Goal: Information Seeking & Learning: Learn about a topic

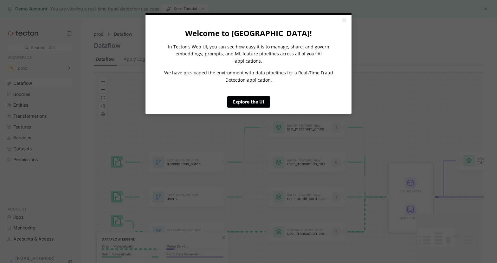
click at [255, 97] on link "Explore the UI" at bounding box center [248, 101] width 43 height 11
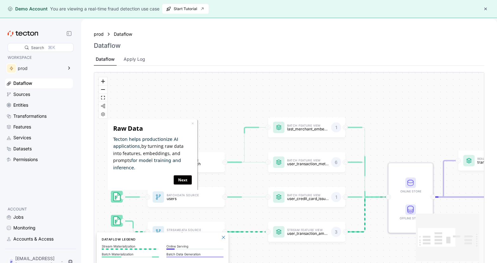
click at [488, 9] on button "button" at bounding box center [486, 9] width 8 height 8
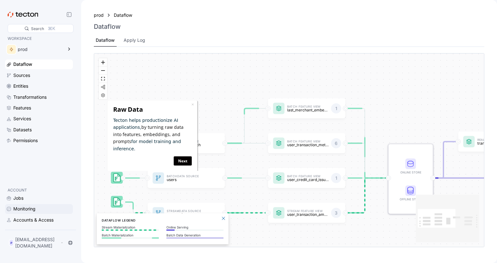
click at [27, 213] on div "Monitoring" at bounding box center [24, 209] width 22 height 7
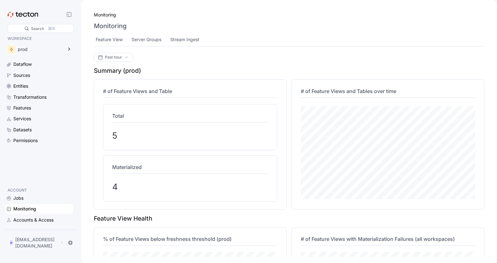
click at [124, 136] on div "5" at bounding box center [190, 136] width 156 height 14
click at [111, 132] on div "Total 5" at bounding box center [190, 127] width 158 height 33
click at [70, 17] on div at bounding box center [69, 14] width 13 height 8
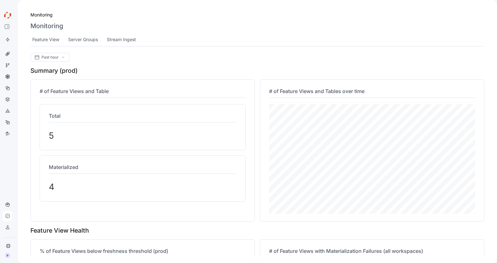
click at [9, 14] on icon at bounding box center [8, 15] width 10 height 10
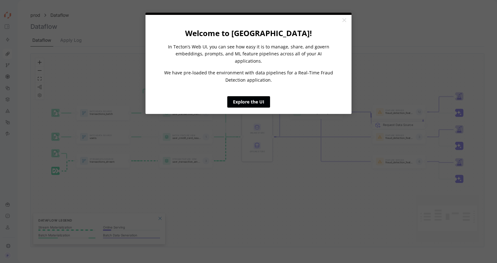
click at [247, 96] on link "Explore the UI" at bounding box center [248, 101] width 43 height 11
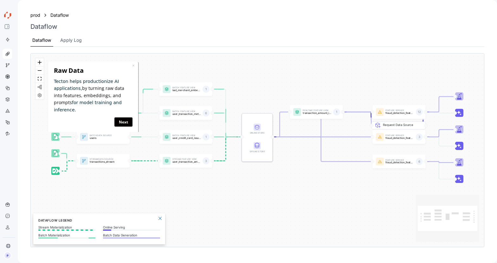
click at [10, 11] on icon at bounding box center [8, 15] width 10 height 10
click at [11, 157] on div "WORKSPACE prod Dataflow Sources Entities Transformations Features Services Data…" at bounding box center [8, 114] width 10 height 161
drag, startPoint x: 16, startPoint y: 144, endPoint x: 21, endPoint y: 145, distance: 4.8
click at [21, 145] on div "Search ⌘K WORKSPACE prod Dataflow Sources Entities Transformations Features Ser…" at bounding box center [248, 131] width 497 height 263
click at [8, 148] on div "WORKSPACE prod Dataflow Sources Entities Transformations Features Services Data…" at bounding box center [8, 114] width 10 height 161
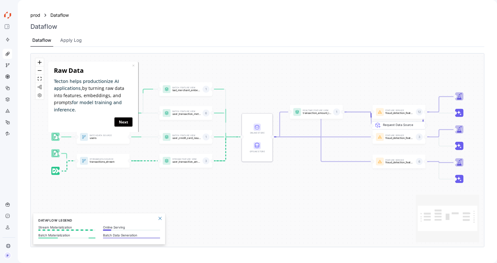
click at [8, 148] on div "WORKSPACE prod Dataflow Sources Entities Transformations Features Services Data…" at bounding box center [8, 114] width 10 height 161
click at [8, 150] on div "WORKSPACE prod Dataflow Sources Entities Transformations Features Services Data…" at bounding box center [8, 114] width 10 height 161
click at [6, 131] on div at bounding box center [8, 134] width 10 height 10
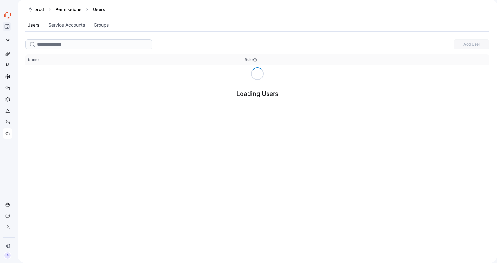
click at [6, 29] on icon at bounding box center [6, 26] width 5 height 5
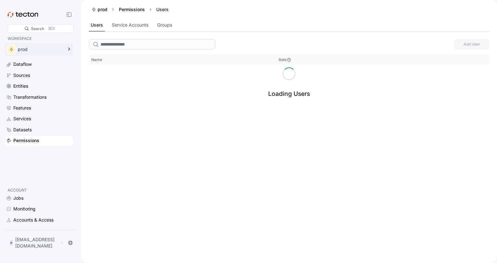
click at [58, 51] on div "prod" at bounding box center [40, 49] width 45 height 4
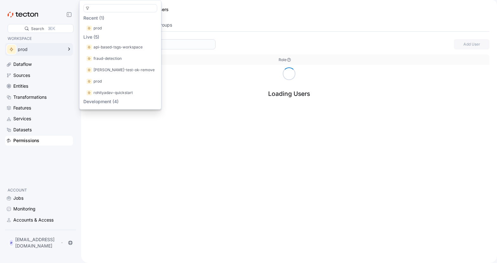
click at [62, 49] on div "prod" at bounding box center [40, 49] width 45 height 4
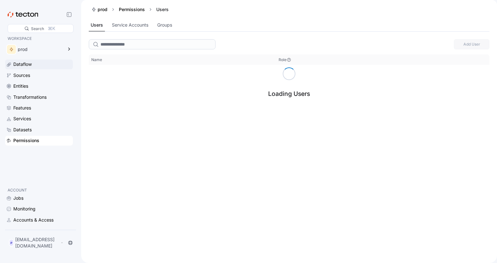
click at [53, 66] on div "Dataflow" at bounding box center [42, 64] width 58 height 7
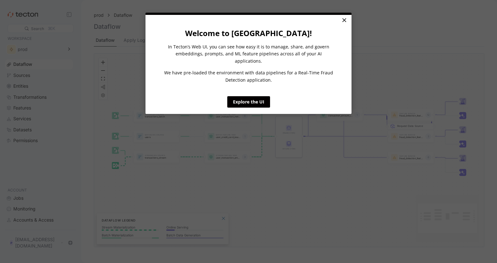
click at [343, 20] on link "×" at bounding box center [343, 20] width 11 height 11
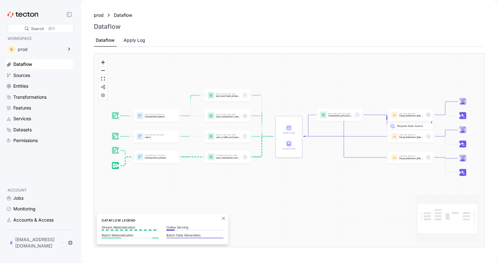
click at [135, 38] on div "Apply Log" at bounding box center [135, 40] width 22 height 7
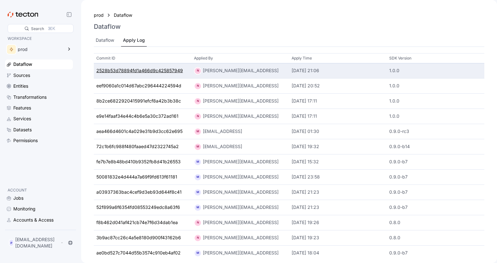
click at [145, 72] on div "2528b53d78894fd1a466d9c425857949" at bounding box center [139, 71] width 87 height 7
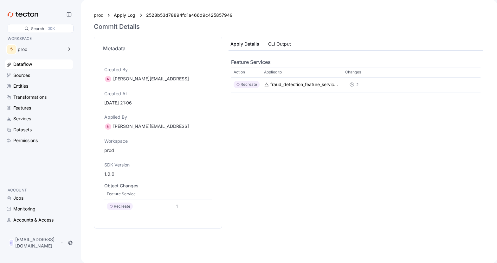
click at [279, 47] on div "CLI Output" at bounding box center [279, 44] width 23 height 7
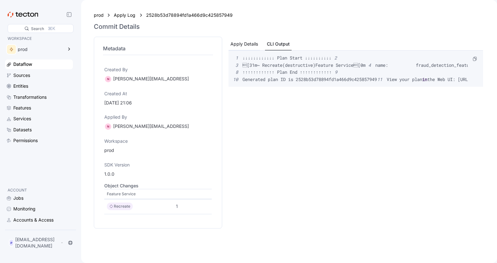
click at [256, 46] on div "Apply Details" at bounding box center [244, 44] width 28 height 7
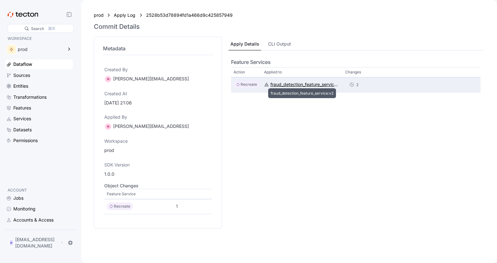
click at [284, 85] on div "fraud_detection_feature_service:v2" at bounding box center [305, 84] width 70 height 7
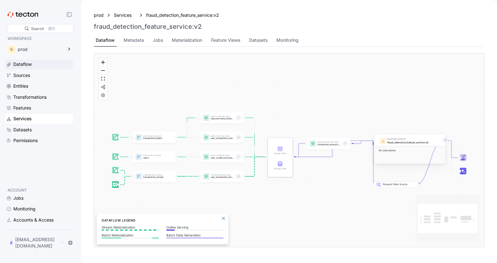
click at [29, 63] on div "Dataflow" at bounding box center [22, 64] width 18 height 7
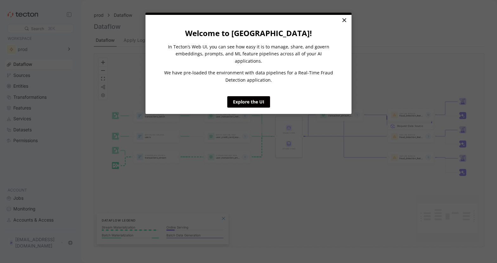
click at [343, 20] on link "×" at bounding box center [343, 20] width 11 height 11
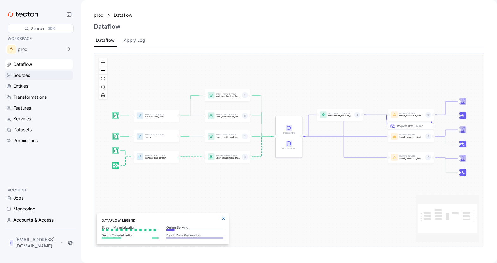
click at [41, 80] on div "Sources" at bounding box center [39, 76] width 68 height 10
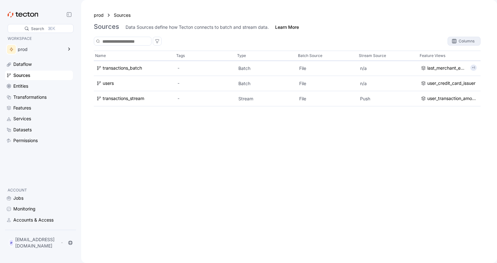
click at [461, 39] on div "Columns" at bounding box center [467, 41] width 16 height 4
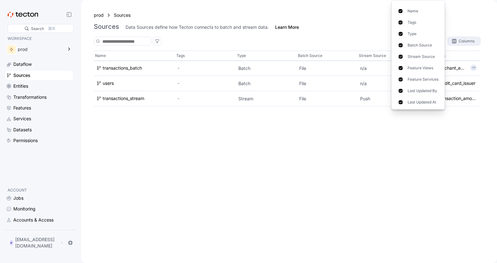
click at [461, 39] on div "Columns" at bounding box center [467, 41] width 16 height 4
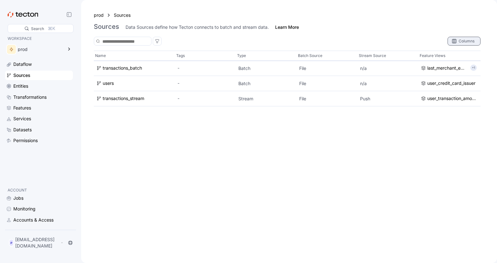
click at [461, 39] on div "Columns" at bounding box center [467, 41] width 16 height 4
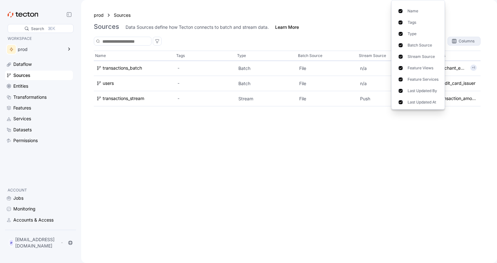
click at [461, 39] on div "Columns" at bounding box center [467, 41] width 16 height 4
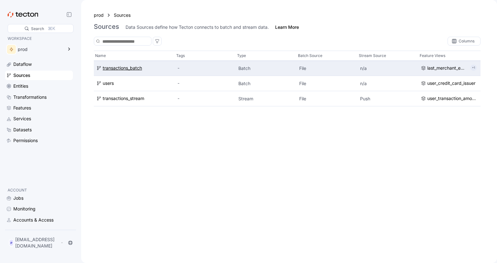
click at [124, 69] on div "transactions_batch" at bounding box center [122, 68] width 39 height 7
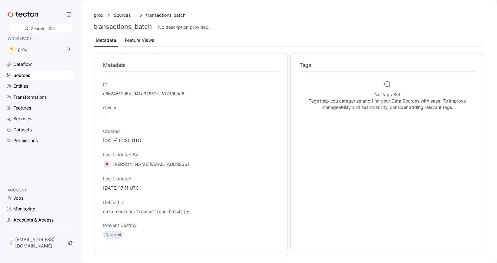
click at [145, 38] on div "Feature Views" at bounding box center [139, 40] width 29 height 7
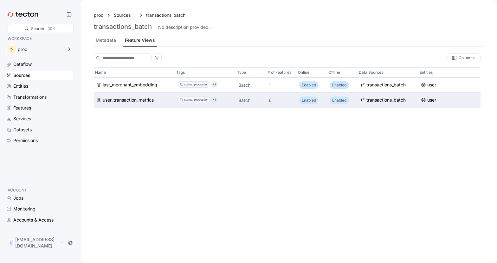
click at [264, 99] on div "Batch" at bounding box center [251, 100] width 30 height 15
click at [143, 98] on div "user_transaction_metrics" at bounding box center [128, 100] width 51 height 7
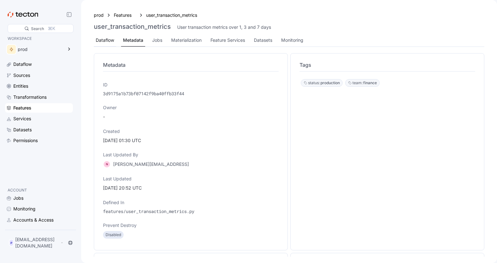
click at [111, 44] on div "Dataflow" at bounding box center [105, 40] width 18 height 7
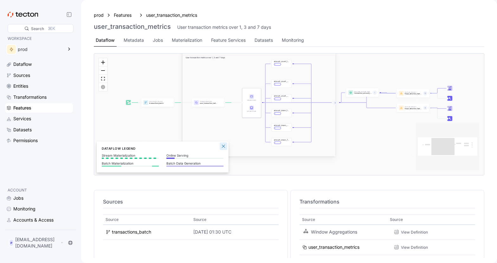
click at [225, 147] on button "Close Legend Panel" at bounding box center [224, 147] width 8 height 8
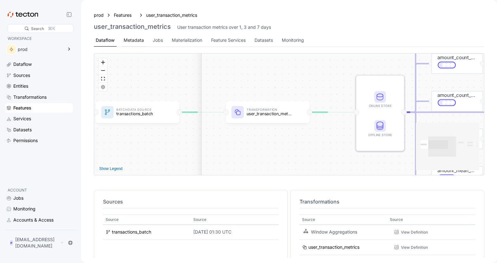
click at [134, 40] on div "Metadata" at bounding box center [134, 40] width 20 height 7
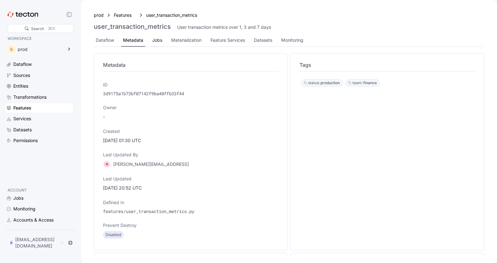
click at [158, 42] on div "Jobs" at bounding box center [157, 40] width 10 height 7
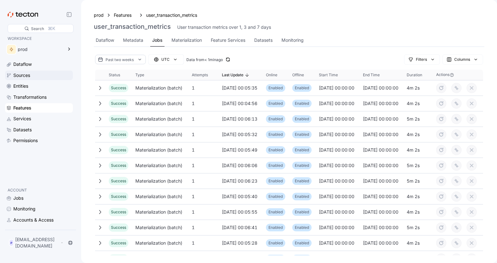
click at [42, 75] on div "Sources" at bounding box center [42, 75] width 58 height 7
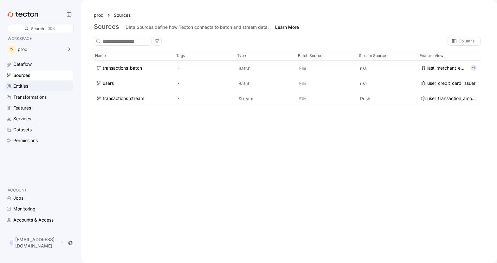
click at [48, 85] on div "Entities" at bounding box center [42, 86] width 58 height 7
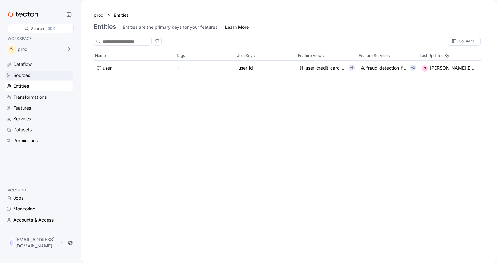
click at [29, 73] on div "Sources" at bounding box center [21, 75] width 17 height 7
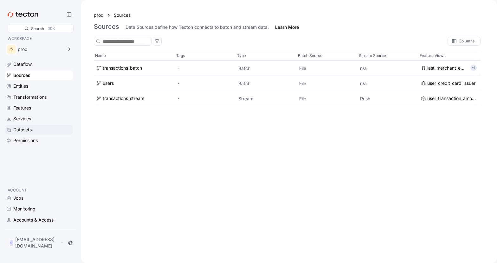
click at [31, 129] on div "Datasets" at bounding box center [22, 129] width 18 height 7
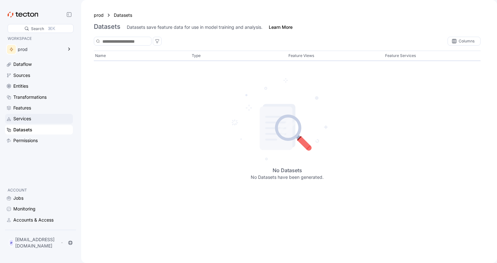
click at [35, 121] on div "Services" at bounding box center [42, 118] width 58 height 7
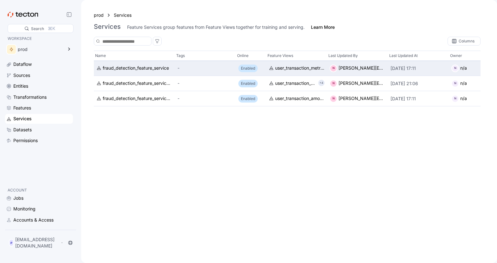
click at [247, 69] on p "Enabled" at bounding box center [248, 68] width 14 height 6
click at [147, 69] on div "fraud_detection_feature_service" at bounding box center [136, 68] width 66 height 7
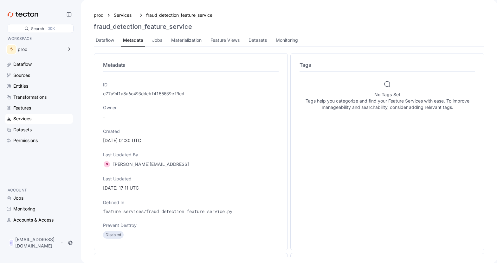
click at [42, 59] on div "prod" at bounding box center [39, 51] width 68 height 18
click at [42, 63] on div "Dataflow" at bounding box center [42, 64] width 58 height 7
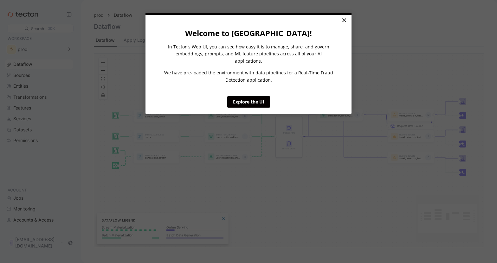
click at [343, 23] on link "×" at bounding box center [343, 20] width 11 height 11
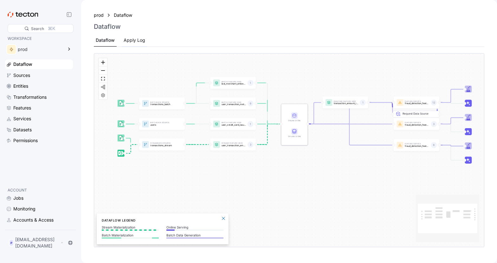
click at [129, 42] on div "Apply Log" at bounding box center [135, 40] width 22 height 7
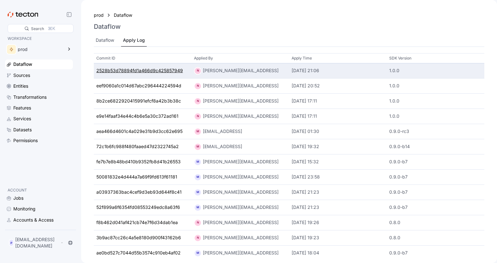
click at [136, 70] on div "2528b53d78894fd1a466d9c425857949" at bounding box center [139, 71] width 87 height 7
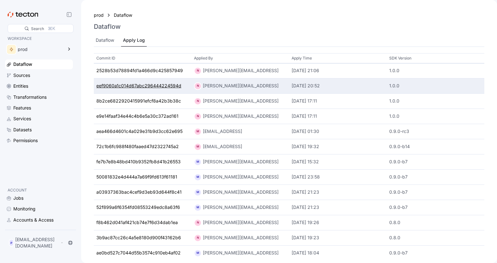
click at [140, 84] on div "eef9060a1c014d67abc296444224594d" at bounding box center [138, 86] width 85 height 7
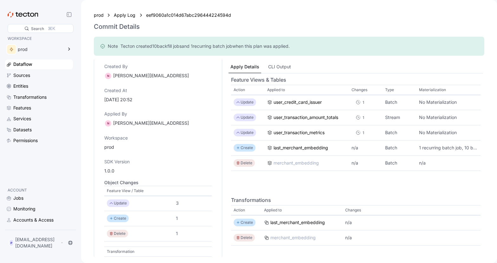
scroll to position [71, 0]
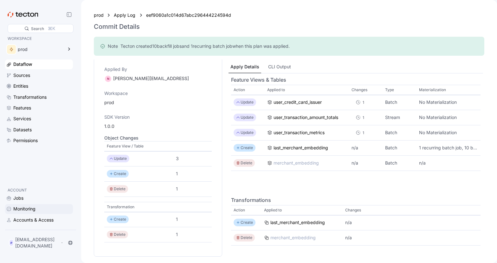
click at [38, 213] on div "Monitoring" at bounding box center [42, 209] width 58 height 7
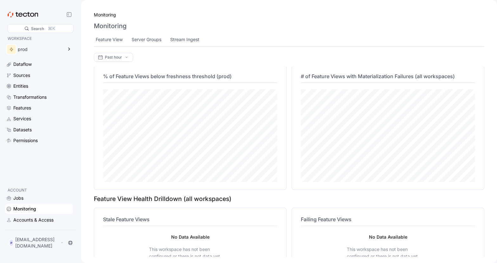
scroll to position [138, 0]
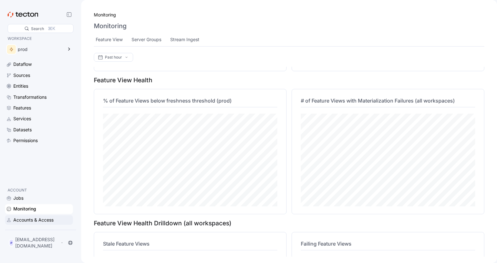
click at [33, 224] on div "Accounts & Access" at bounding box center [33, 220] width 40 height 7
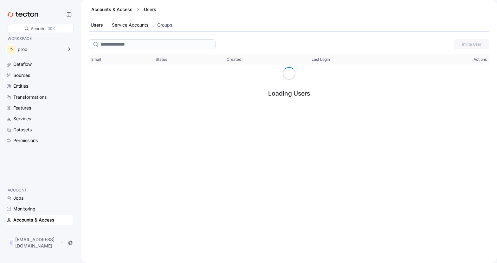
click at [140, 29] on div "Service Accounts" at bounding box center [130, 25] width 36 height 7
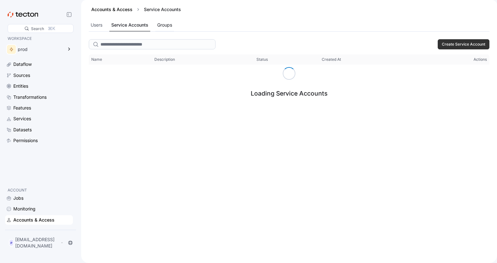
click at [166, 24] on div "Groups" at bounding box center [164, 25] width 15 height 7
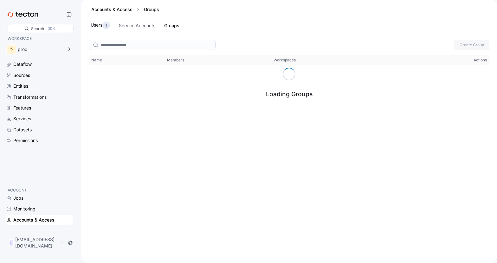
click at [101, 26] on div "Users 1" at bounding box center [100, 26] width 19 height 8
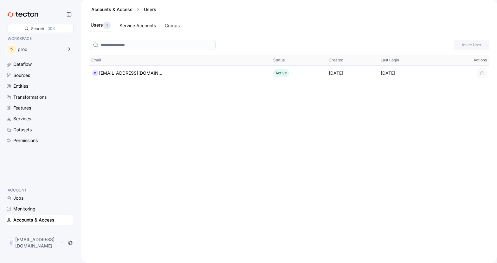
click at [125, 24] on div "Service Accounts" at bounding box center [137, 25] width 36 height 7
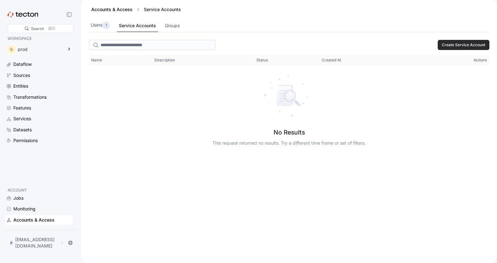
click at [465, 45] on span "Create Service Account" at bounding box center [463, 45] width 43 height 10
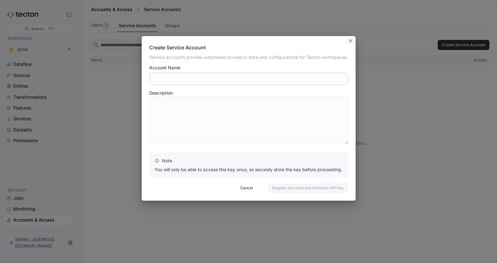
click at [351, 41] on button "Closes this modal window" at bounding box center [351, 41] width 8 height 8
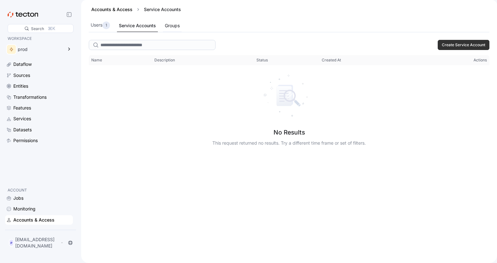
drag, startPoint x: 158, startPoint y: 24, endPoint x: 166, endPoint y: 24, distance: 8.6
click at [159, 24] on div "Users 1 Service Accounts Groups" at bounding box center [289, 25] width 401 height 13
click at [168, 24] on div "Groups" at bounding box center [172, 25] width 15 height 7
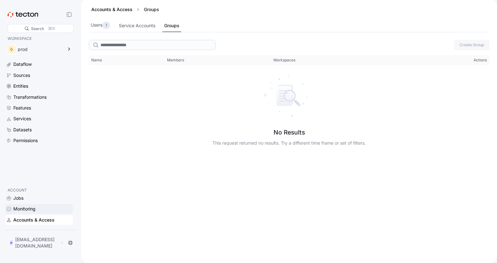
click at [36, 214] on div "Monitoring" at bounding box center [39, 209] width 68 height 10
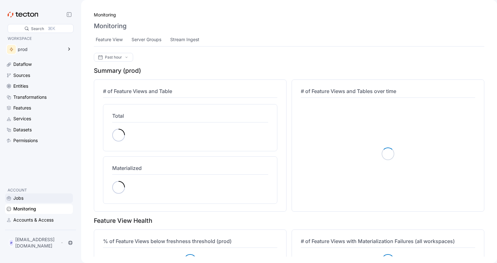
click at [22, 202] on div "Jobs" at bounding box center [18, 198] width 10 height 7
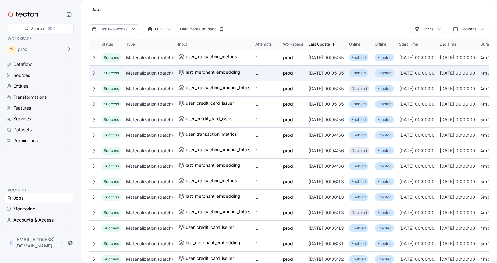
scroll to position [0, 7]
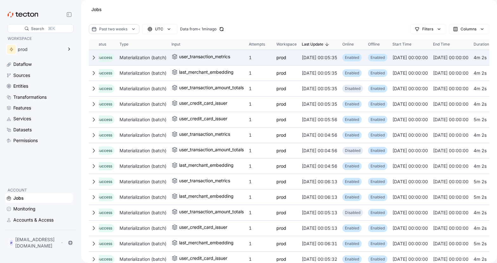
click at [92, 56] on icon at bounding box center [93, 57] width 5 height 5
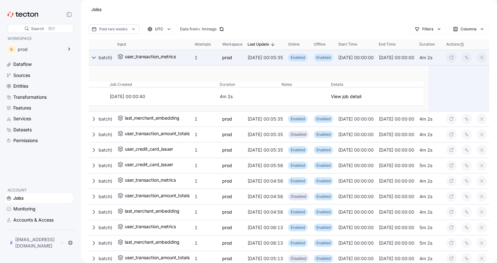
scroll to position [0, 104]
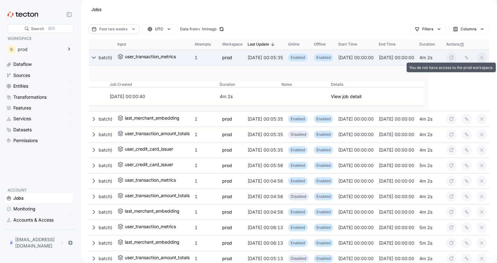
click at [466, 59] on button "overwrite" at bounding box center [466, 58] width 10 height 10
click at [483, 57] on button "cancel" at bounding box center [482, 58] width 10 height 10
click at [449, 57] on button "retry" at bounding box center [451, 58] width 10 height 10
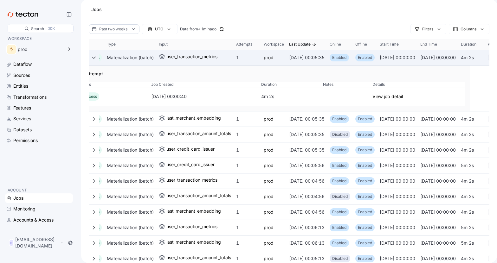
scroll to position [0, 0]
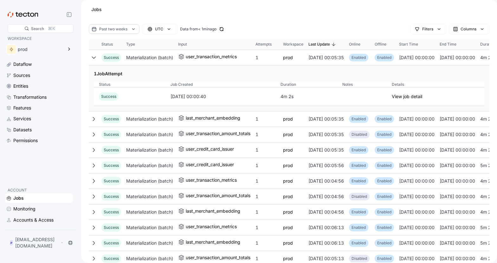
click at [93, 58] on icon at bounding box center [94, 57] width 4 height 2
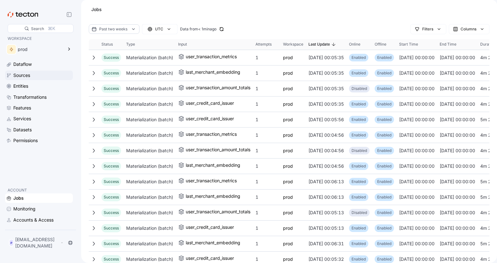
click at [31, 75] on div "Sources" at bounding box center [42, 75] width 58 height 7
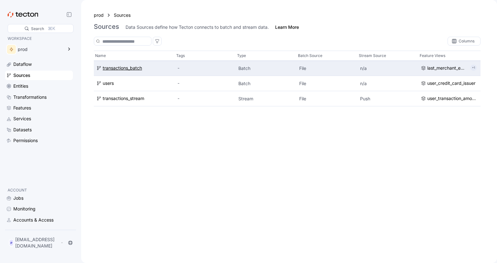
click at [125, 67] on div "transactions_batch" at bounding box center [122, 68] width 39 height 7
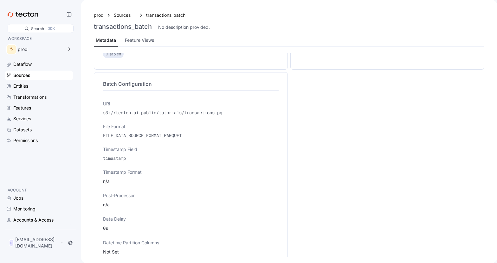
scroll to position [191, 0]
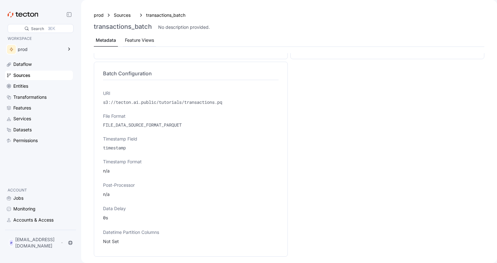
click at [139, 40] on div "Feature Views" at bounding box center [139, 40] width 29 height 7
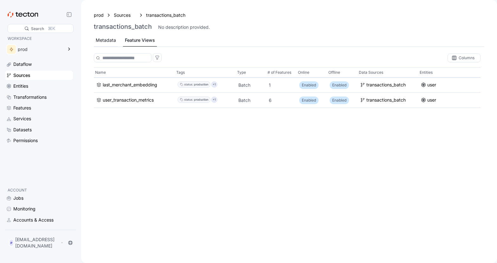
click at [107, 40] on div "Metadata" at bounding box center [106, 40] width 20 height 7
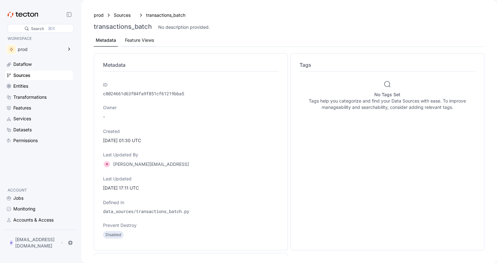
click at [136, 40] on div "Feature Views" at bounding box center [139, 40] width 29 height 7
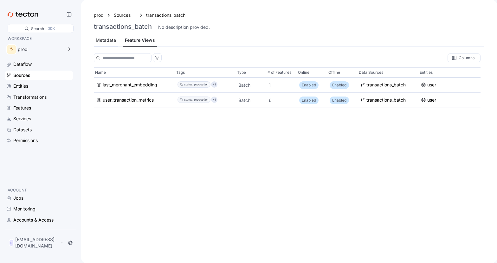
drag, startPoint x: 105, startPoint y: 40, endPoint x: 109, endPoint y: 49, distance: 10.1
click at [105, 40] on div "Metadata" at bounding box center [106, 40] width 20 height 7
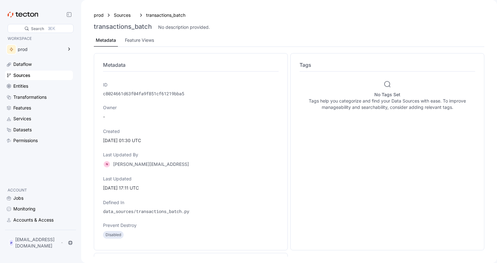
click at [26, 74] on div "Sources" at bounding box center [21, 75] width 17 height 7
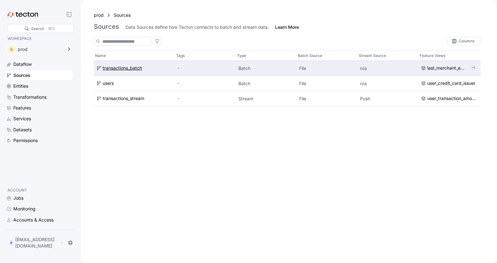
click at [119, 66] on div "transactions_batch" at bounding box center [122, 68] width 39 height 7
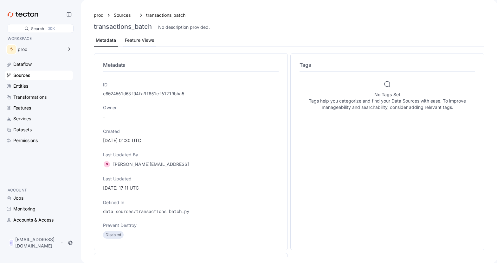
click at [139, 39] on div "Feature Views" at bounding box center [139, 40] width 29 height 7
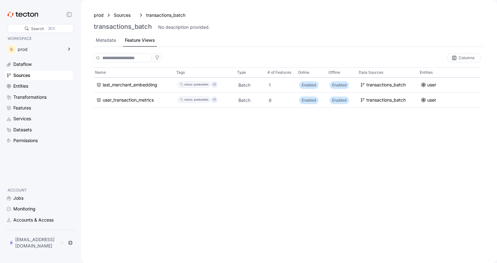
click at [24, 79] on div "Sources" at bounding box center [39, 76] width 68 height 10
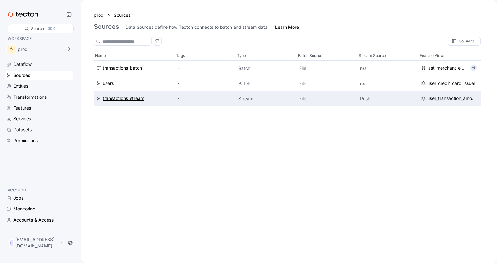
click at [108, 99] on div "transactions_stream" at bounding box center [124, 98] width 42 height 7
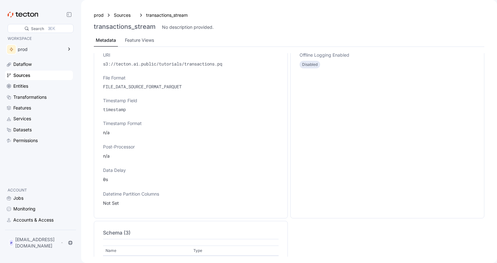
scroll to position [230, 0]
click at [39, 73] on div "Sources" at bounding box center [42, 75] width 58 height 7
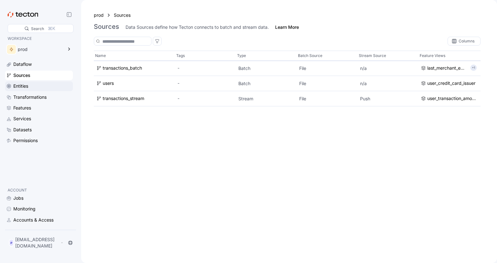
click at [42, 85] on div "Entities" at bounding box center [42, 86] width 58 height 7
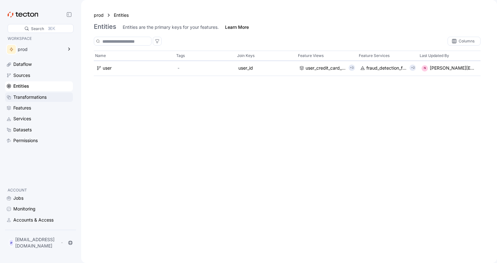
click at [51, 95] on div "Transformations" at bounding box center [42, 97] width 58 height 7
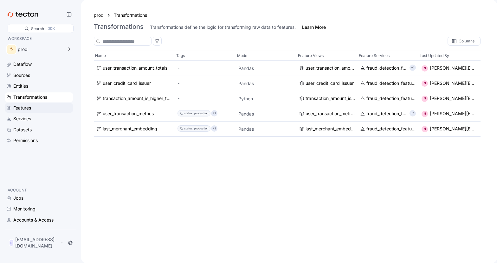
click at [42, 108] on div "Features" at bounding box center [42, 108] width 58 height 7
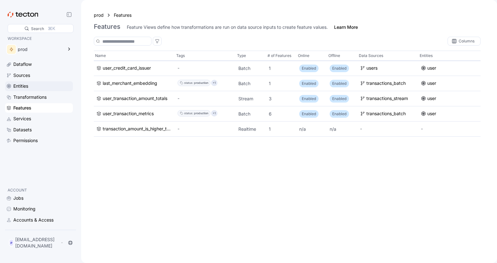
click at [43, 88] on div "Entities" at bounding box center [42, 86] width 58 height 7
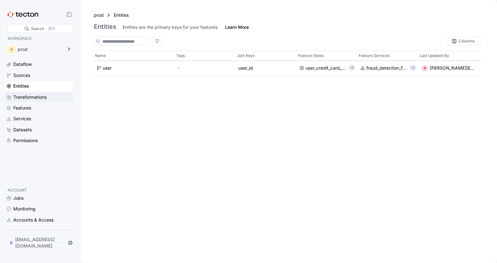
click at [40, 95] on div "Transformations" at bounding box center [29, 97] width 33 height 7
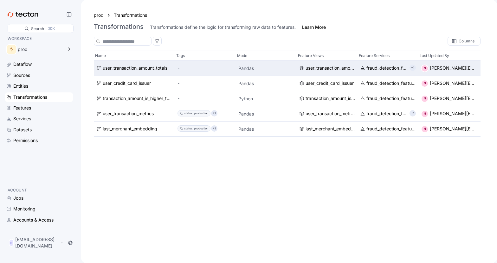
click at [157, 66] on div "user_transaction_amount_totals" at bounding box center [135, 68] width 65 height 7
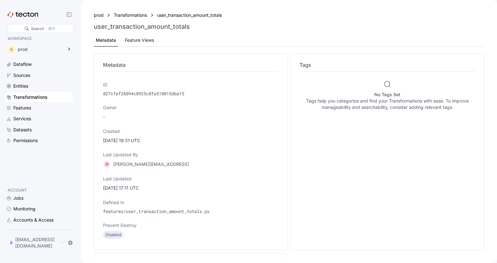
click at [147, 38] on div "Feature Views" at bounding box center [139, 40] width 29 height 7
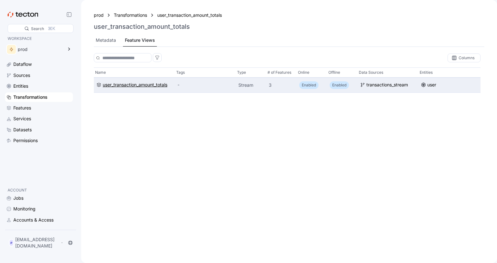
click at [150, 83] on div "user_transaction_amount_totals" at bounding box center [135, 84] width 65 height 7
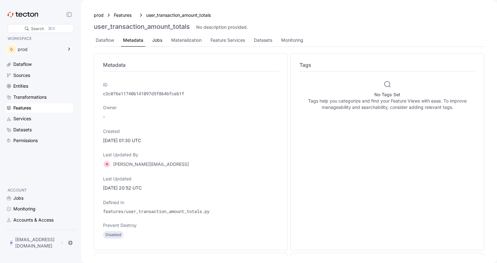
click at [156, 41] on div "Jobs" at bounding box center [157, 40] width 10 height 7
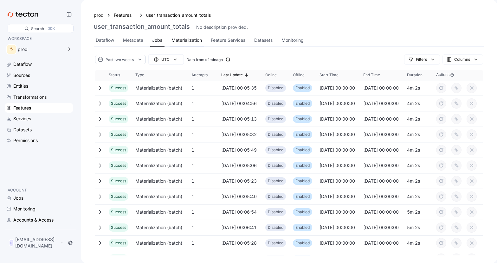
click at [195, 37] on div "Materialization" at bounding box center [186, 40] width 30 height 7
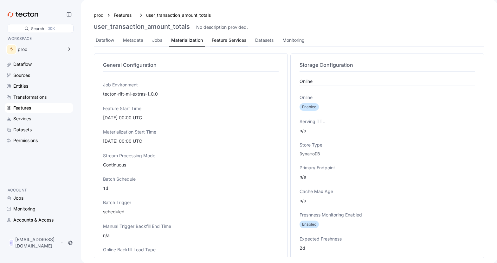
click at [232, 40] on div "Feature Services" at bounding box center [229, 40] width 35 height 7
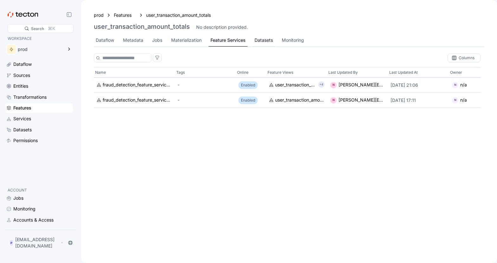
click at [264, 41] on div "Datasets" at bounding box center [263, 40] width 18 height 7
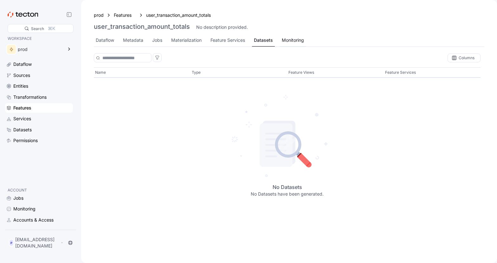
click at [296, 42] on div "Monitoring" at bounding box center [293, 40] width 22 height 7
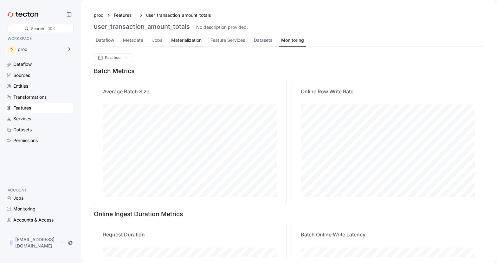
click at [184, 37] on div "Materialization" at bounding box center [186, 40] width 30 height 7
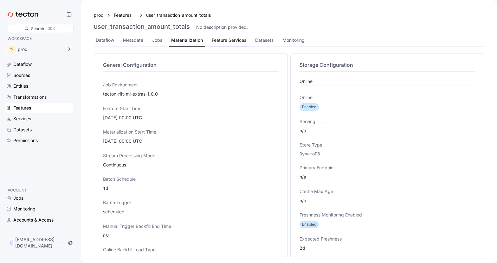
click at [232, 39] on div "Feature Services" at bounding box center [229, 40] width 35 height 7
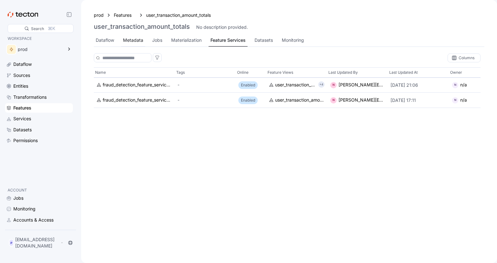
click at [133, 42] on div "Metadata" at bounding box center [133, 40] width 20 height 7
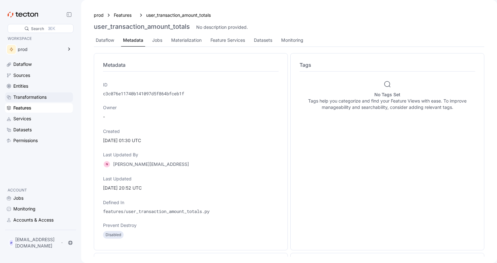
click at [25, 97] on div "Transformations" at bounding box center [29, 97] width 33 height 7
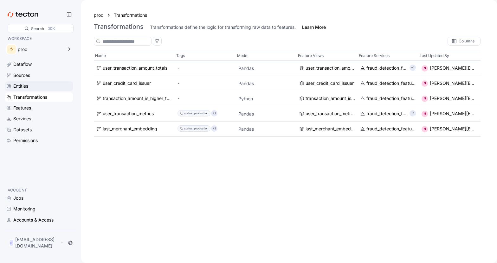
click at [27, 88] on div "Entities" at bounding box center [20, 86] width 15 height 7
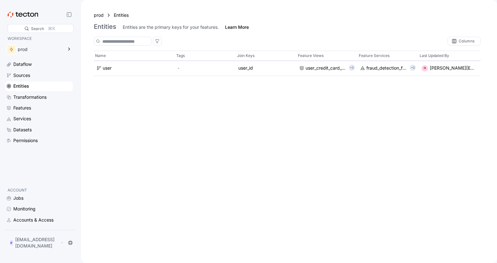
click at [26, 72] on div "Sources" at bounding box center [21, 75] width 17 height 7
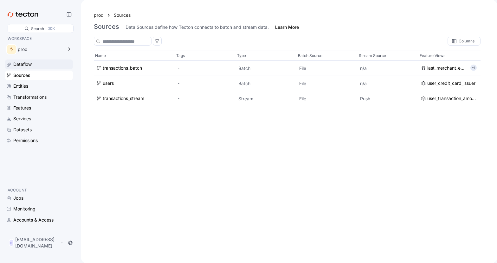
click at [27, 64] on div "Dataflow" at bounding box center [22, 64] width 18 height 7
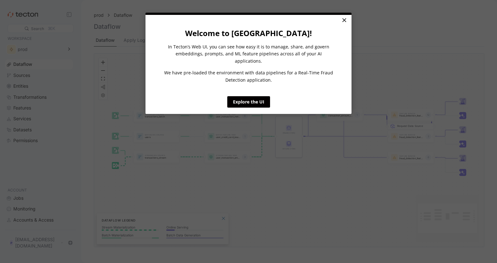
click at [345, 24] on link "×" at bounding box center [343, 20] width 11 height 11
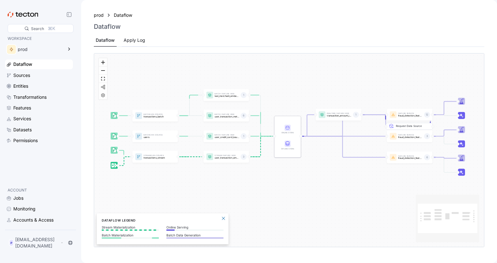
click at [136, 41] on div "Apply Log" at bounding box center [135, 40] width 22 height 7
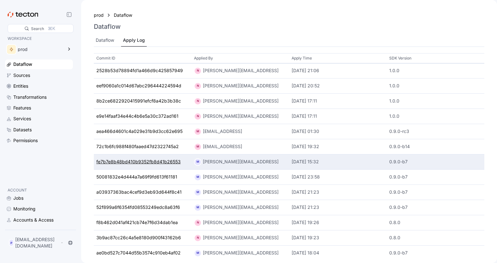
click at [146, 159] on div "fe7b7e8b48bd410b9352fb8d41b26553" at bounding box center [138, 162] width 84 height 7
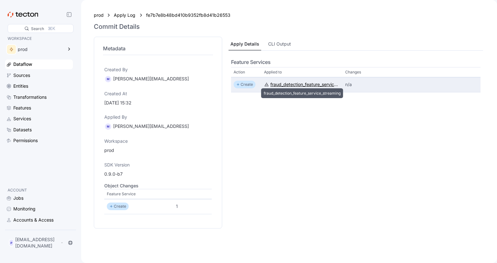
click at [293, 86] on div "fraud_detection_feature_service_streaming" at bounding box center [305, 84] width 70 height 7
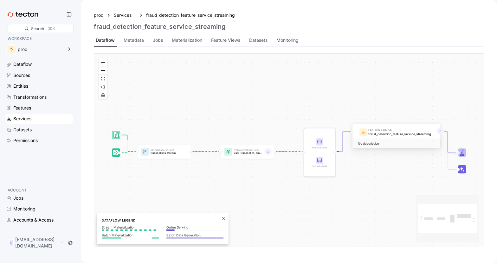
click at [28, 117] on div "Services" at bounding box center [22, 118] width 18 height 7
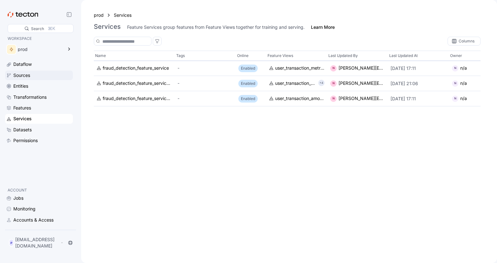
click at [29, 75] on div "Sources" at bounding box center [21, 75] width 17 height 7
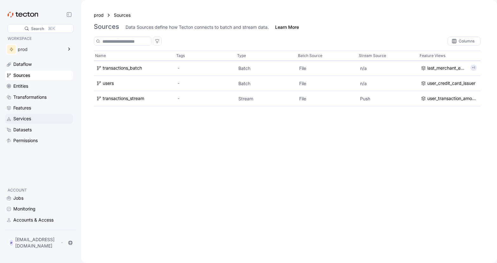
click at [35, 116] on div "Services" at bounding box center [42, 118] width 58 height 7
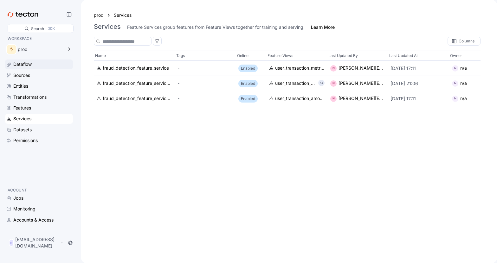
click at [23, 63] on div "Dataflow" at bounding box center [22, 64] width 18 height 7
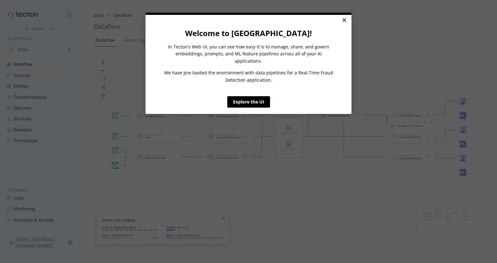
click at [344, 20] on link "×" at bounding box center [343, 20] width 11 height 11
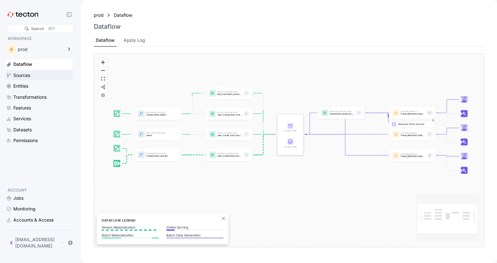
click at [29, 77] on div "Sources" at bounding box center [21, 75] width 17 height 7
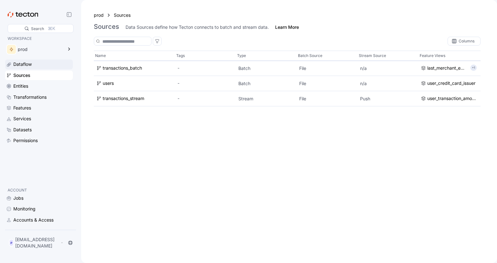
click at [35, 63] on div "Dataflow" at bounding box center [42, 64] width 58 height 7
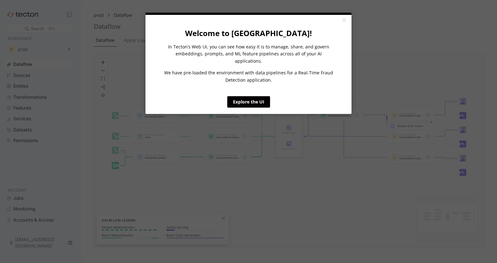
click at [343, 22] on link "×" at bounding box center [343, 20] width 11 height 11
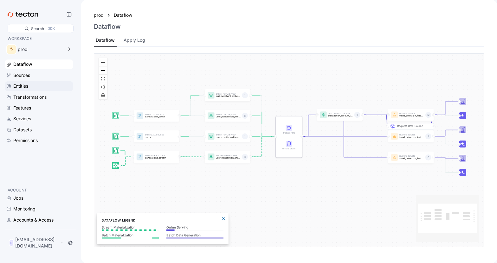
click at [39, 90] on div "Entities" at bounding box center [39, 86] width 68 height 10
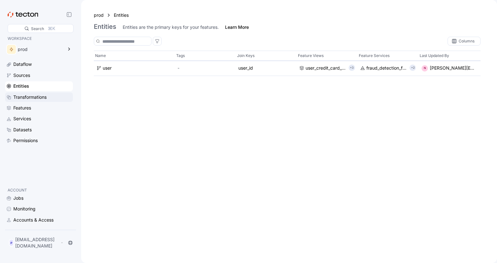
click at [37, 96] on div "Transformations" at bounding box center [29, 97] width 33 height 7
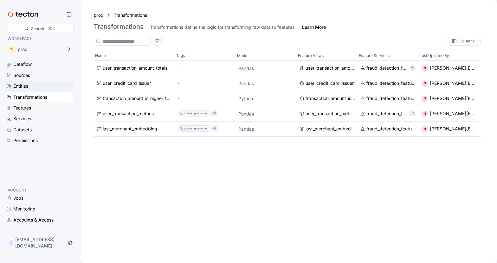
click at [25, 82] on div "Entities" at bounding box center [39, 86] width 68 height 10
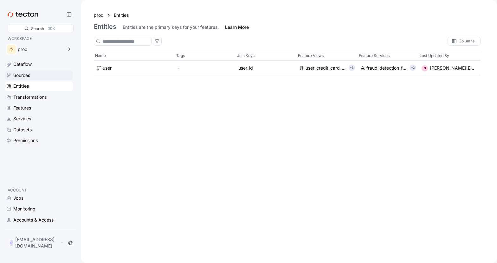
click at [31, 74] on div "Sources" at bounding box center [42, 75] width 58 height 7
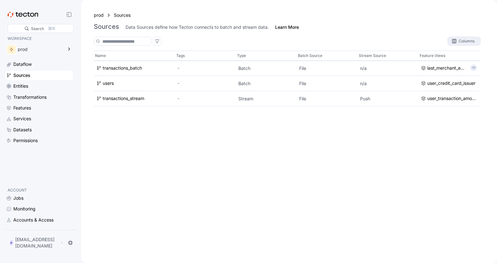
click at [457, 42] on div "Columns" at bounding box center [467, 41] width 20 height 4
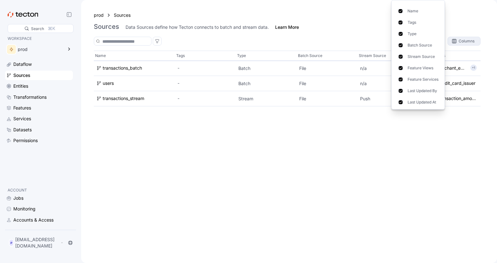
click at [457, 42] on div "Columns" at bounding box center [467, 41] width 20 height 4
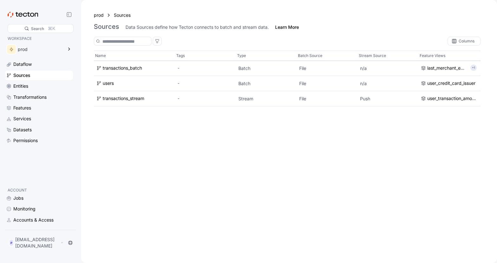
click at [244, 36] on div "prod Sources Sources Data Sources define how Tecton connects to batch and strea…" at bounding box center [289, 131] width 416 height 263
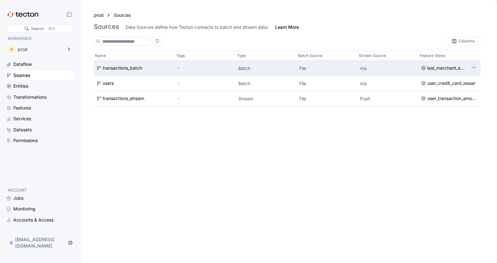
click at [475, 70] on p "+1" at bounding box center [473, 68] width 3 height 6
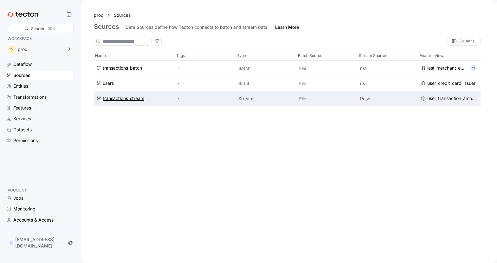
click at [139, 102] on div "transactions_stream" at bounding box center [124, 98] width 42 height 7
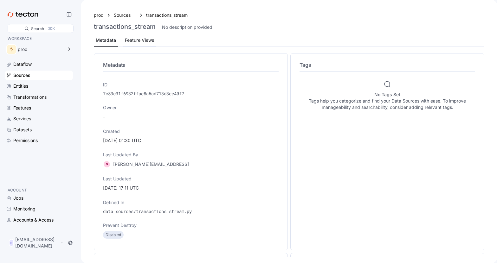
click at [133, 39] on div "Feature Views" at bounding box center [139, 40] width 29 height 7
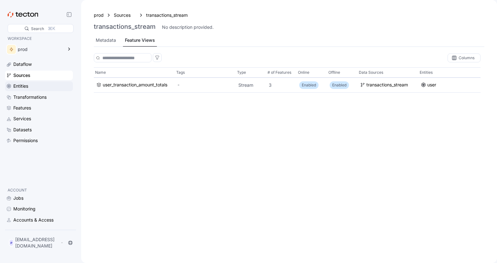
click at [29, 89] on div "Entities" at bounding box center [42, 86] width 58 height 7
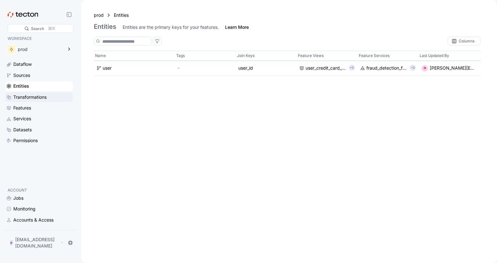
click at [35, 99] on div "Transformations" at bounding box center [29, 97] width 33 height 7
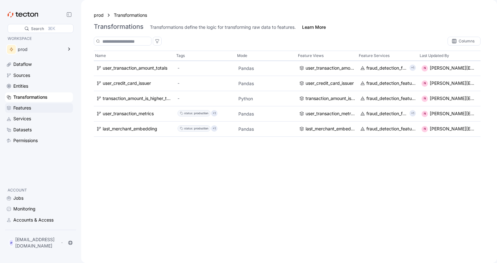
click at [28, 103] on div "Dataflow Sources Entities Transformations Features Services Datasets Permissions" at bounding box center [39, 103] width 68 height 86
click at [30, 107] on div "Features" at bounding box center [22, 108] width 18 height 7
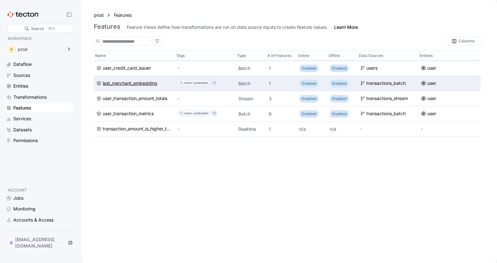
click at [138, 85] on div "last_merchant_embedding" at bounding box center [130, 83] width 55 height 7
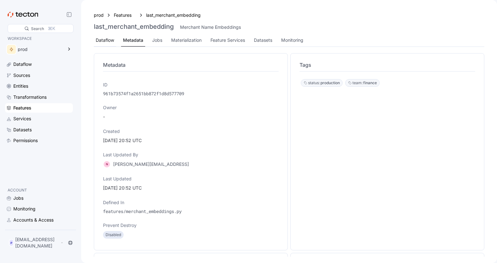
click at [108, 44] on div "Dataflow" at bounding box center [105, 40] width 22 height 12
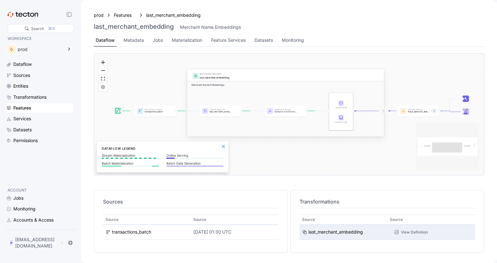
click at [406, 230] on div "View Definition" at bounding box center [414, 232] width 27 height 6
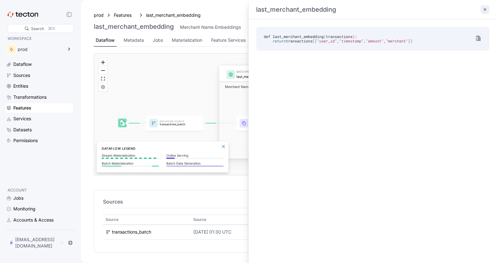
click at [482, 11] on icon at bounding box center [484, 9] width 5 height 5
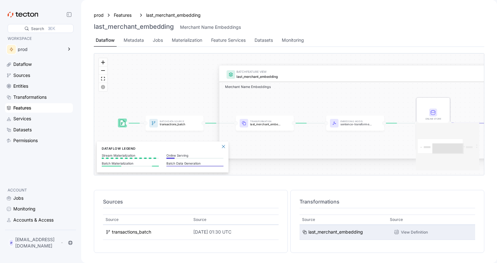
click at [36, 108] on div "Features" at bounding box center [42, 108] width 58 height 7
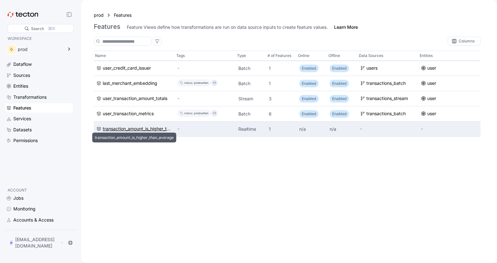
click at [151, 129] on div "transaction_amount_is_higher_than_average" at bounding box center [138, 129] width 70 height 7
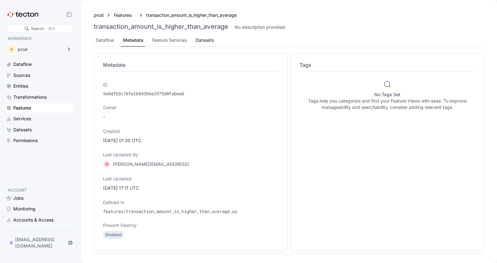
click at [211, 40] on div "Datasets" at bounding box center [205, 40] width 18 height 7
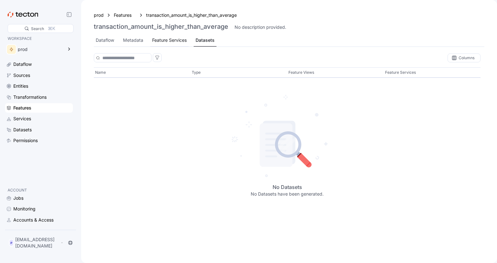
click at [174, 42] on div "Feature Services" at bounding box center [169, 40] width 35 height 7
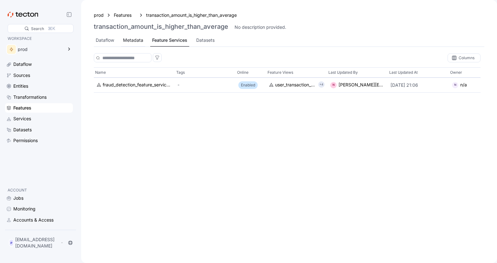
click at [125, 41] on div "Metadata" at bounding box center [133, 40] width 20 height 7
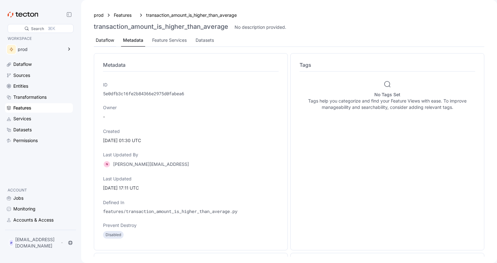
click at [102, 42] on div "Dataflow" at bounding box center [105, 40] width 18 height 7
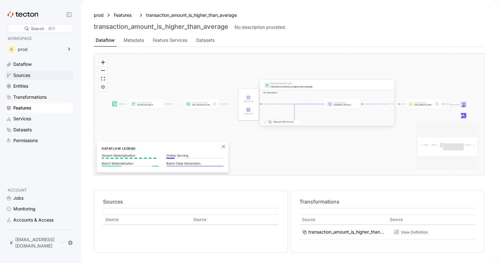
drag, startPoint x: 23, startPoint y: 73, endPoint x: 35, endPoint y: 73, distance: 12.0
click at [23, 73] on div "Sources" at bounding box center [21, 75] width 17 height 7
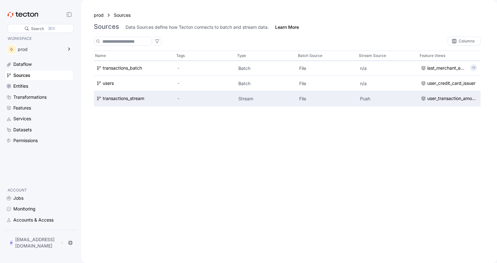
scroll to position [0, 2]
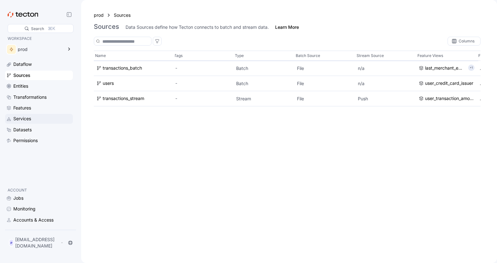
click at [39, 119] on div "Services" at bounding box center [42, 118] width 58 height 7
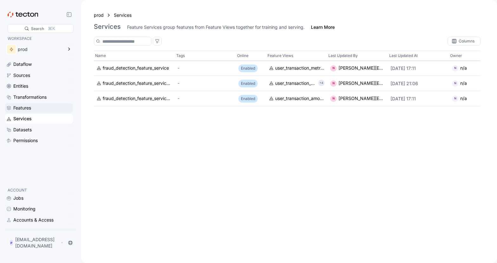
click at [50, 106] on div "Features" at bounding box center [42, 108] width 58 height 7
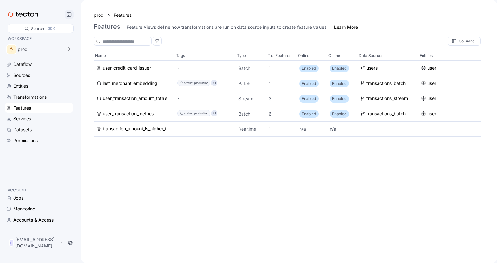
click at [69, 14] on icon at bounding box center [69, 14] width 5 height 5
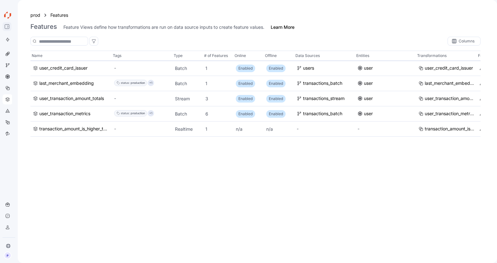
click at [8, 27] on icon at bounding box center [7, 27] width 1 height 2
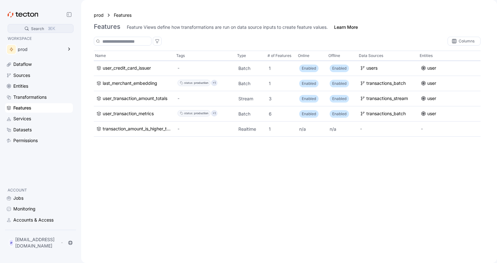
click at [61, 29] on div "Search ⌘K" at bounding box center [41, 28] width 66 height 9
drag, startPoint x: 136, startPoint y: 42, endPoint x: 140, endPoint y: 42, distance: 3.8
click at [136, 42] on input at bounding box center [124, 41] width 44 height 7
click at [160, 40] on icon at bounding box center [157, 41] width 5 height 5
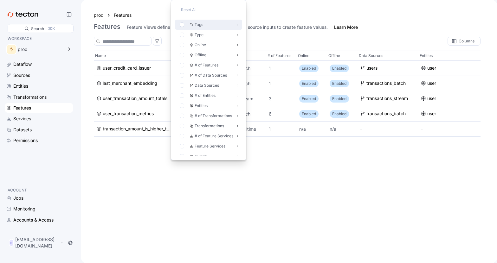
click at [181, 25] on icon at bounding box center [182, 25] width 4 height 4
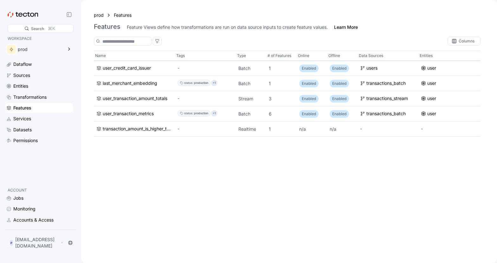
click at [336, 39] on div "Columns" at bounding box center [287, 41] width 387 height 9
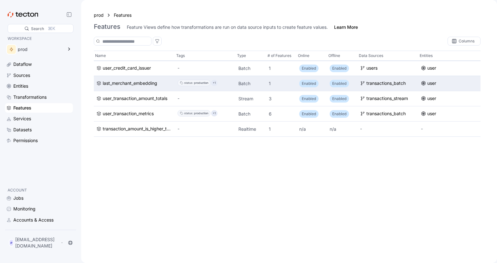
click at [215, 84] on p "+1" at bounding box center [214, 83] width 3 height 6
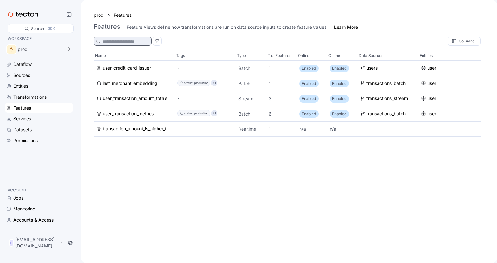
click at [151, 42] on div at bounding box center [122, 41] width 57 height 8
click at [160, 40] on icon at bounding box center [157, 41] width 5 height 5
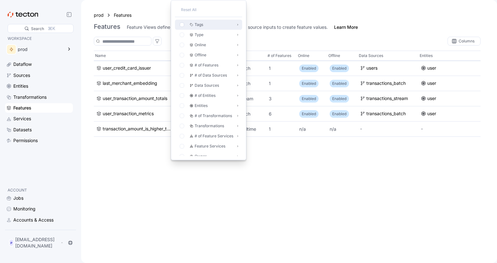
click at [179, 27] on div at bounding box center [182, 25] width 11 height 8
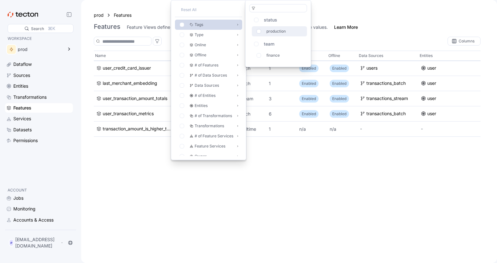
click at [256, 33] on div at bounding box center [259, 32] width 11 height 8
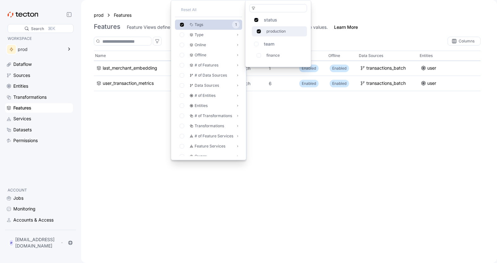
click at [260, 31] on icon at bounding box center [259, 31] width 4 height 4
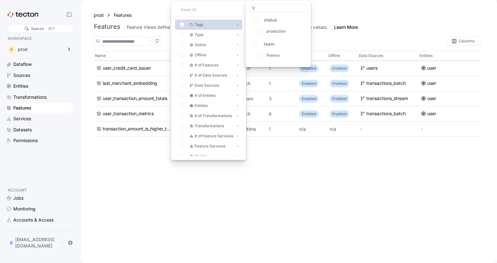
click at [335, 37] on div "Columns" at bounding box center [287, 41] width 387 height 9
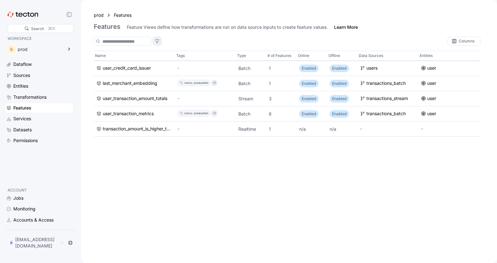
click at [160, 42] on icon at bounding box center [157, 41] width 5 height 5
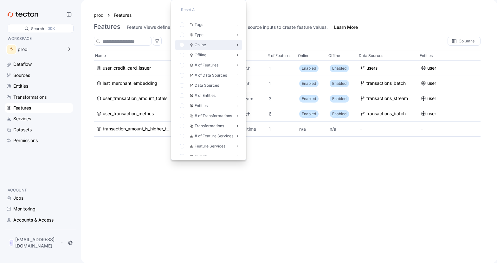
click at [222, 48] on div "Online" at bounding box center [205, 45] width 56 height 8
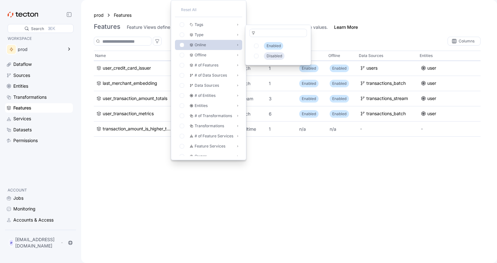
click at [228, 48] on div "Online" at bounding box center [205, 45] width 56 height 8
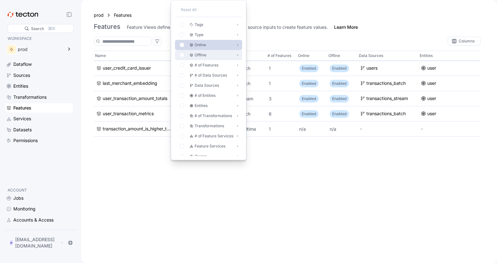
click at [216, 56] on div "Offline" at bounding box center [205, 55] width 56 height 8
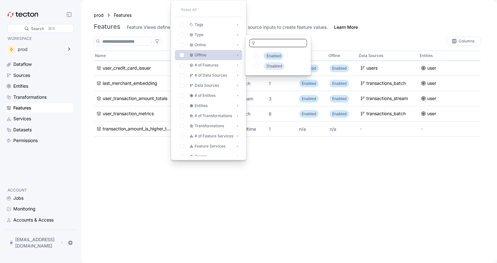
click at [216, 56] on div "Offline" at bounding box center [205, 55] width 56 height 8
click at [181, 55] on icon at bounding box center [182, 55] width 4 height 4
click at [183, 57] on icon at bounding box center [182, 55] width 4 height 4
click at [257, 59] on div at bounding box center [257, 56] width 11 height 8
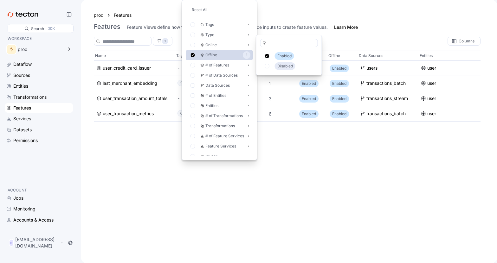
click at [362, 41] on div "1 Columns" at bounding box center [287, 41] width 387 height 9
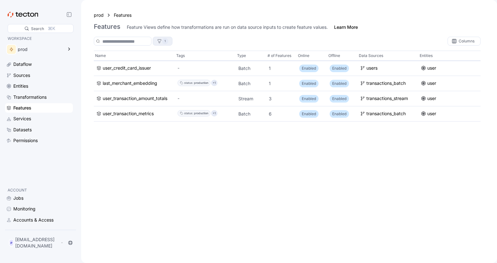
click at [172, 38] on div "1" at bounding box center [162, 41] width 19 height 8
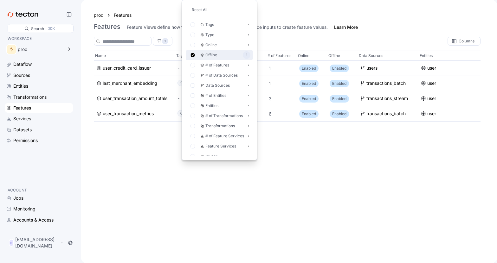
click at [191, 55] on icon at bounding box center [192, 55] width 4 height 4
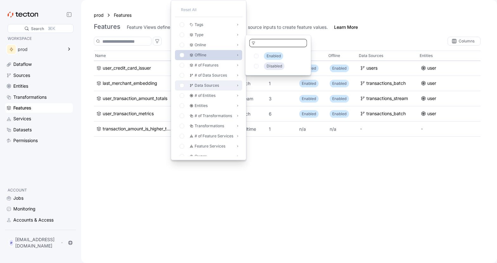
click at [213, 86] on p "Data Sources" at bounding box center [207, 85] width 24 height 6
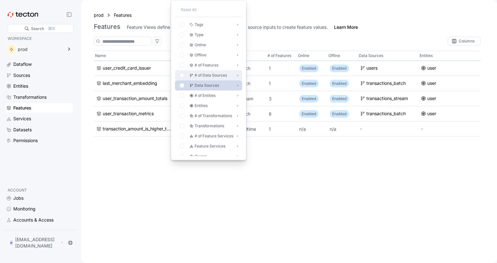
click at [220, 76] on p "# of Data Sources" at bounding box center [211, 75] width 32 height 6
click at [209, 81] on div "Data Sources" at bounding box center [208, 85] width 67 height 10
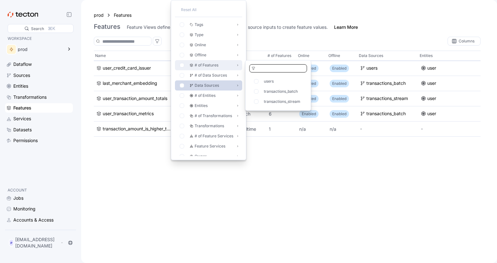
click at [212, 65] on p "# of Features" at bounding box center [207, 65] width 24 height 6
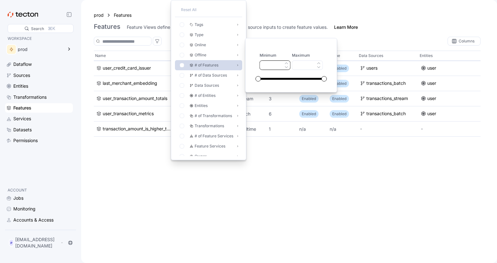
click at [265, 17] on div "prod Features" at bounding box center [289, 15] width 390 height 8
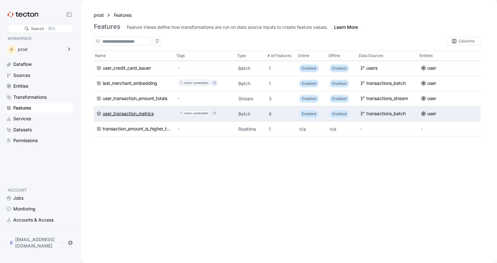
click at [148, 113] on div "user_transaction_metrics" at bounding box center [128, 114] width 51 height 7
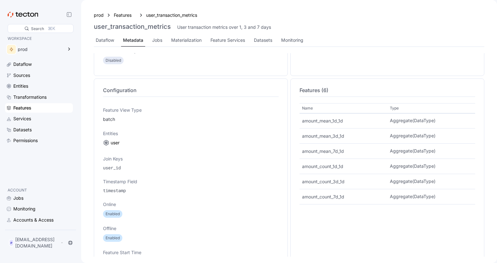
scroll to position [177, 0]
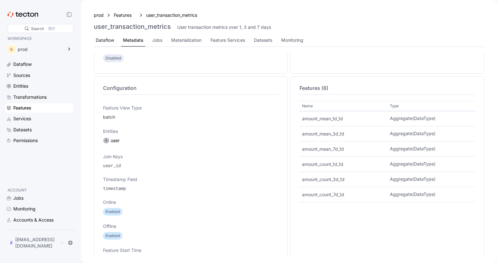
click at [104, 41] on div "Dataflow" at bounding box center [105, 40] width 18 height 7
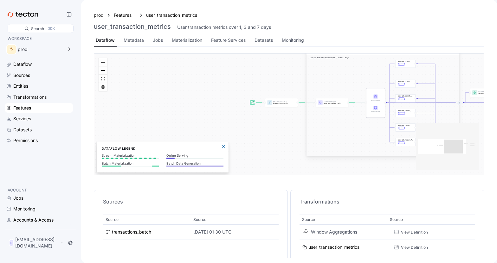
click at [43, 109] on div "Features" at bounding box center [42, 108] width 58 height 7
